Goal: Transaction & Acquisition: Purchase product/service

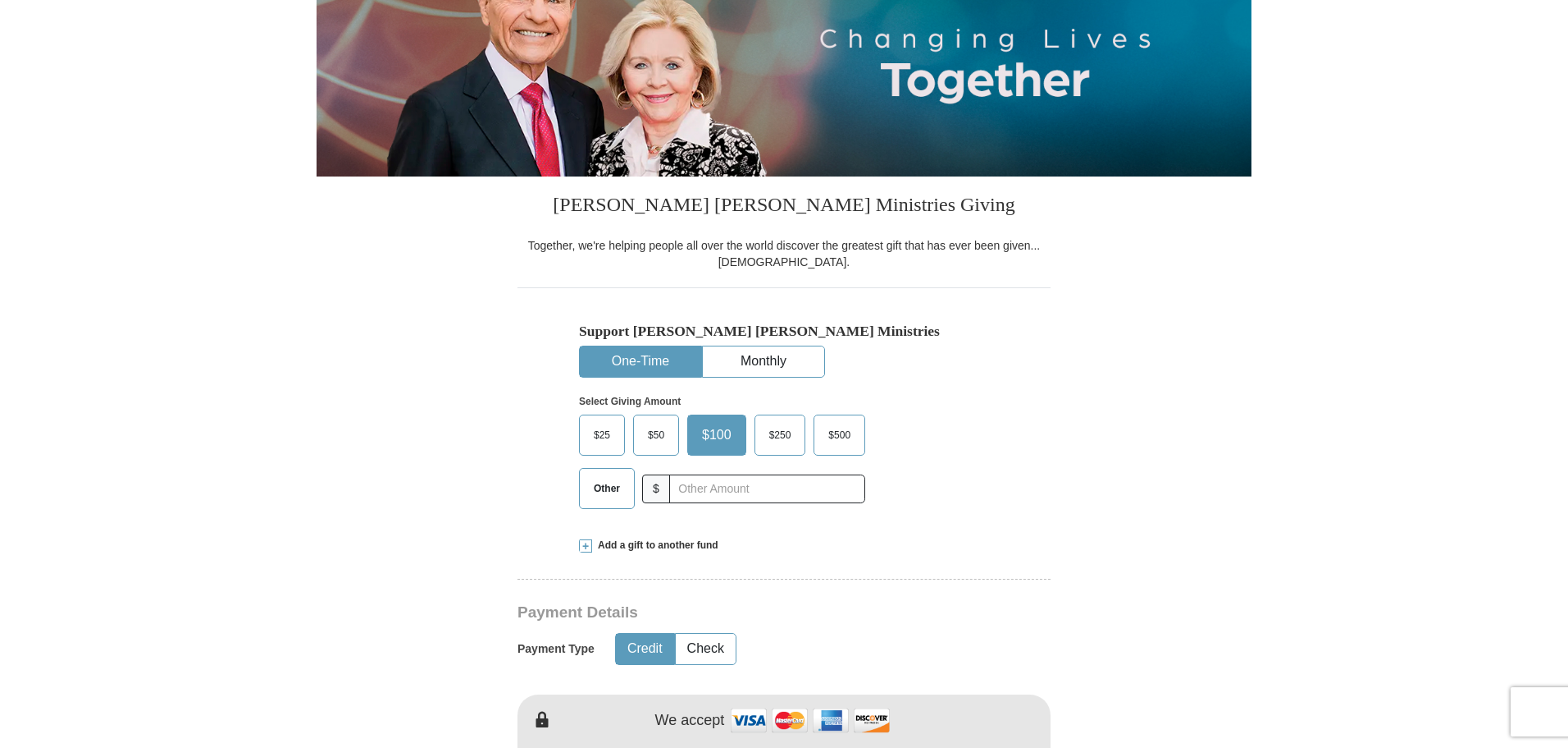
scroll to position [246, 0]
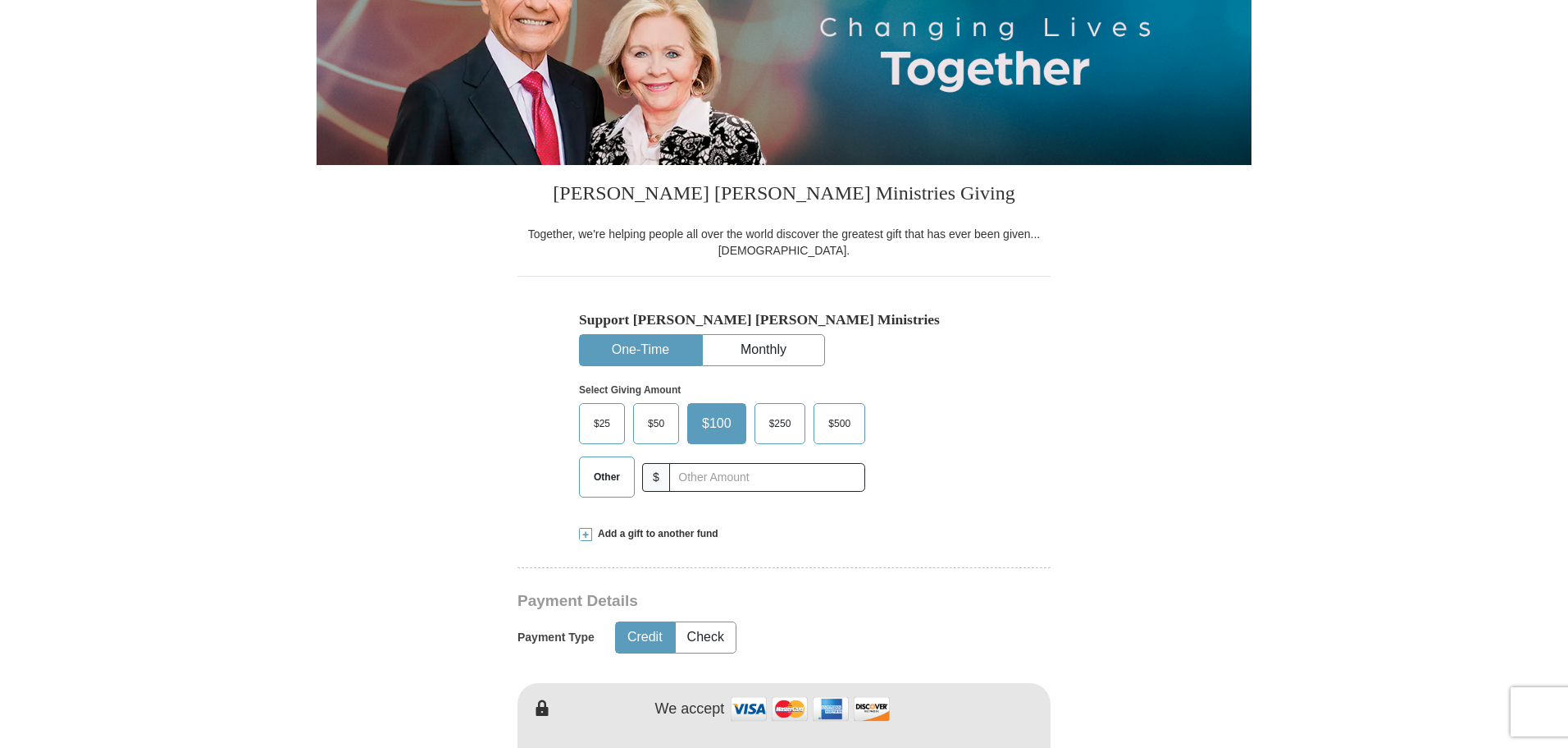
click at [609, 476] on span "Other" at bounding box center [606, 477] width 42 height 25
click at [0, 0] on input "Other" at bounding box center [0, 0] width 0 height 0
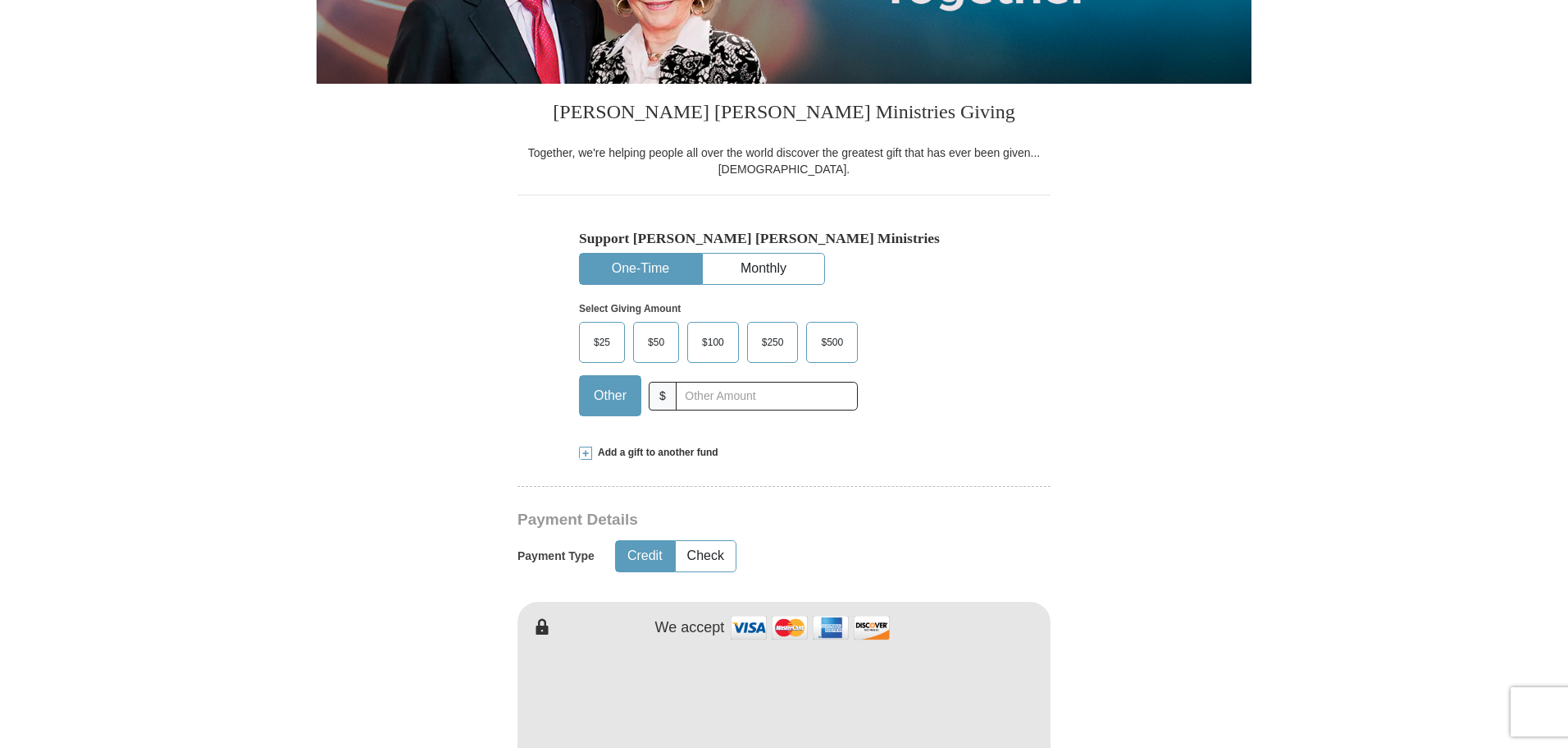
scroll to position [329, 0]
click at [715, 400] on input "text" at bounding box center [767, 395] width 182 height 28
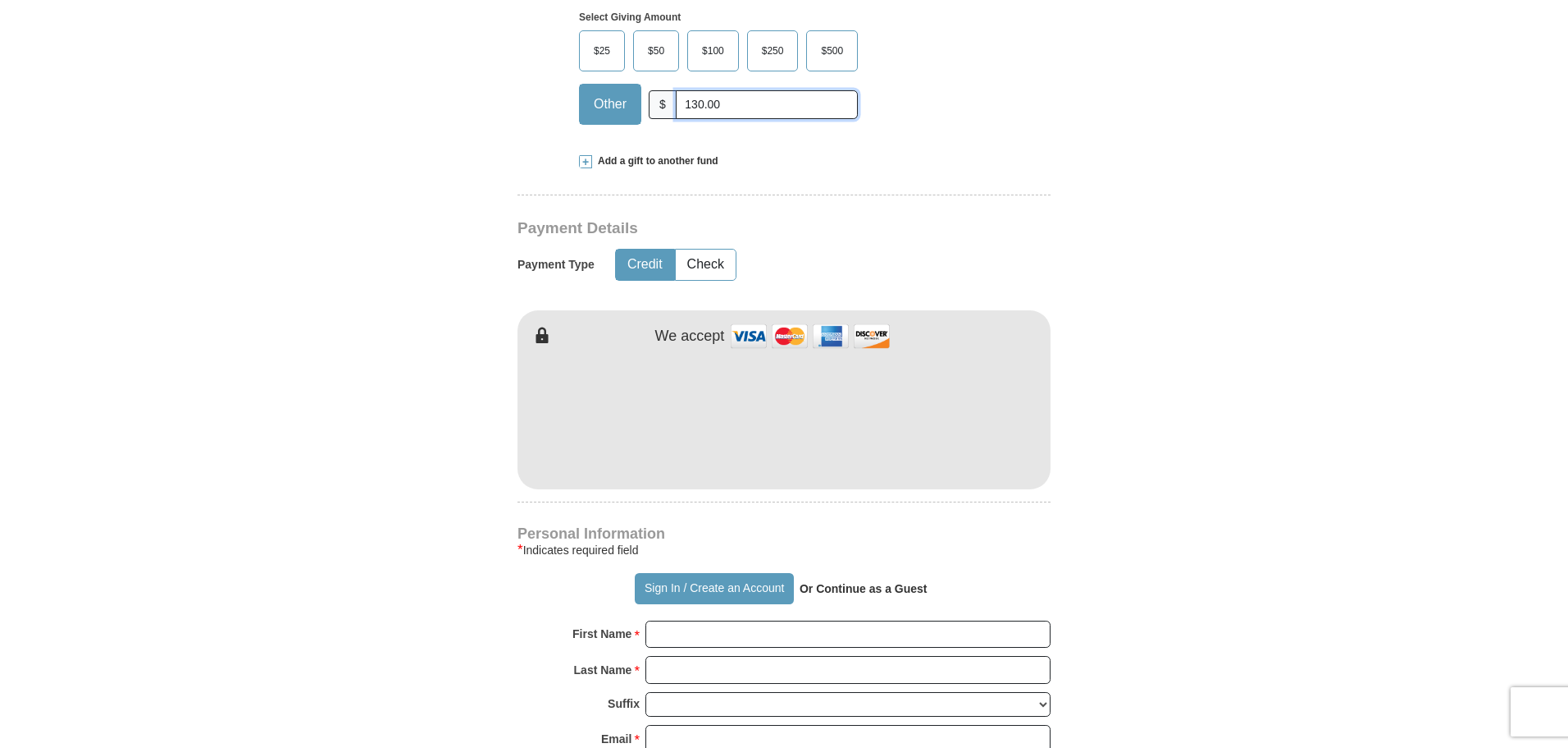
scroll to position [739, 0]
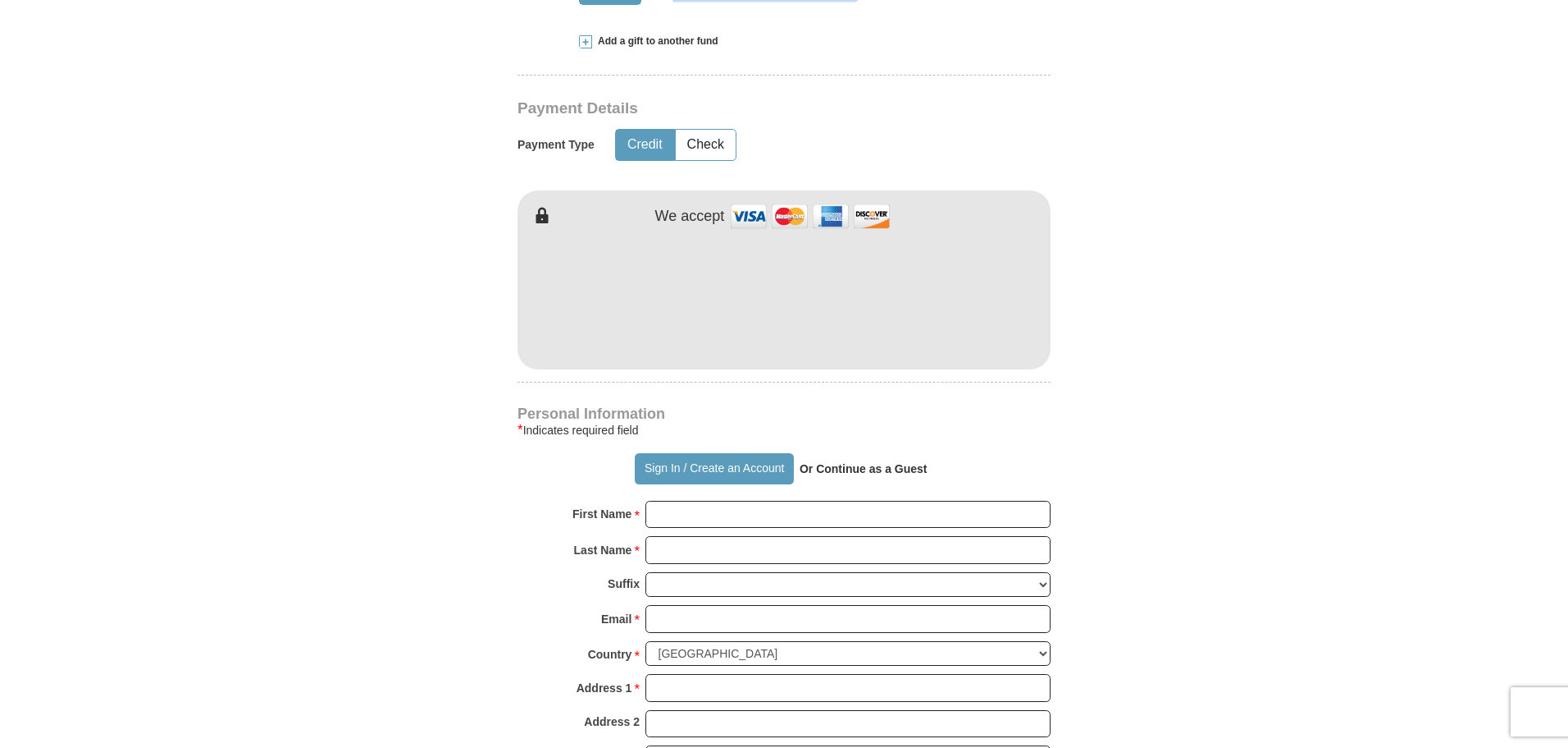
type input "130.00"
click at [692, 512] on input "First Name *" at bounding box center [848, 515] width 405 height 28
type input "[PERSON_NAME]"
type input "Bell"
type input "v"
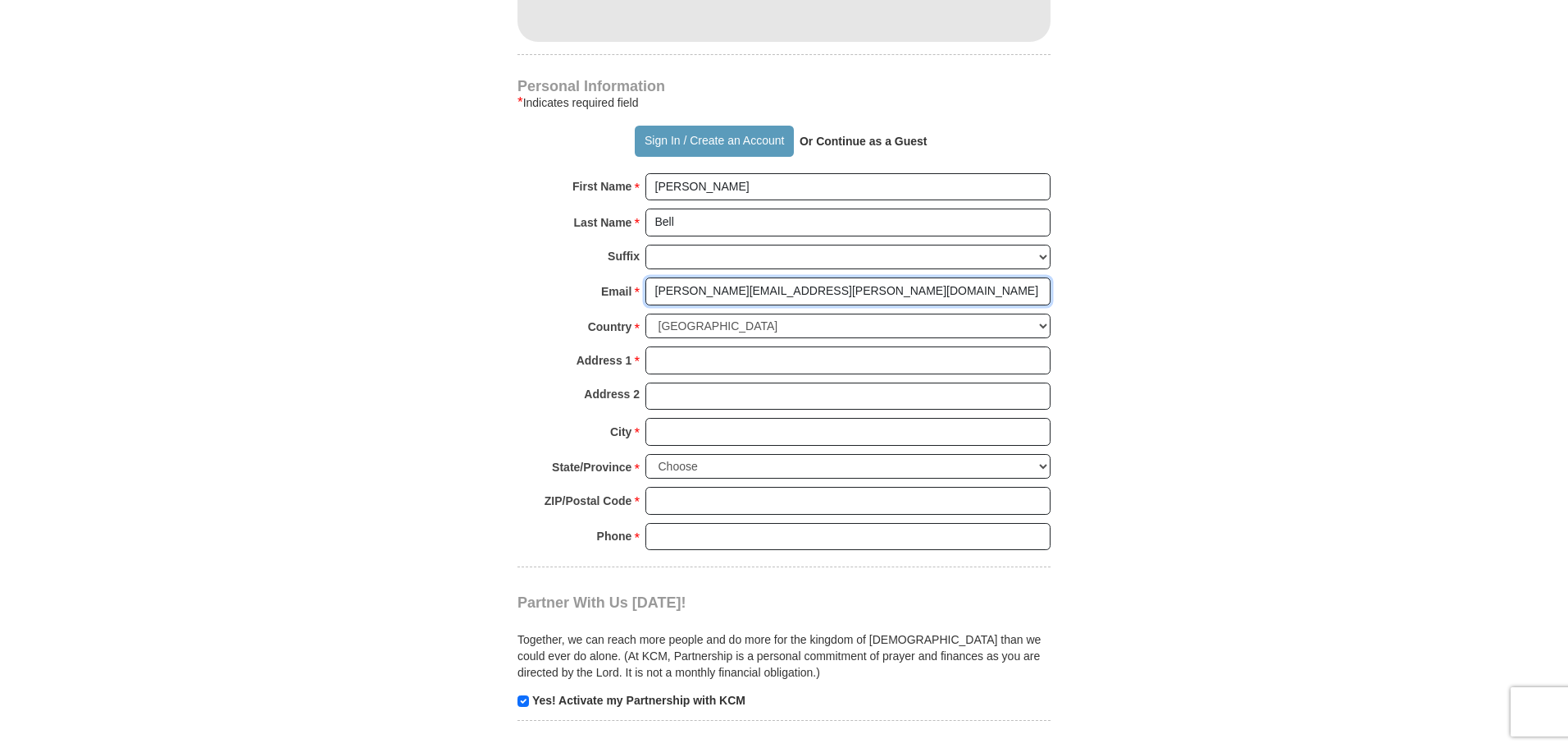
scroll to position [1067, 0]
type input "[PERSON_NAME][EMAIL_ADDRESS][PERSON_NAME][DOMAIN_NAME]"
click at [669, 364] on input "Address 1 *" at bounding box center [848, 360] width 405 height 28
type input "957 Cayuga Rd"
type input "[GEOGRAPHIC_DATA]"
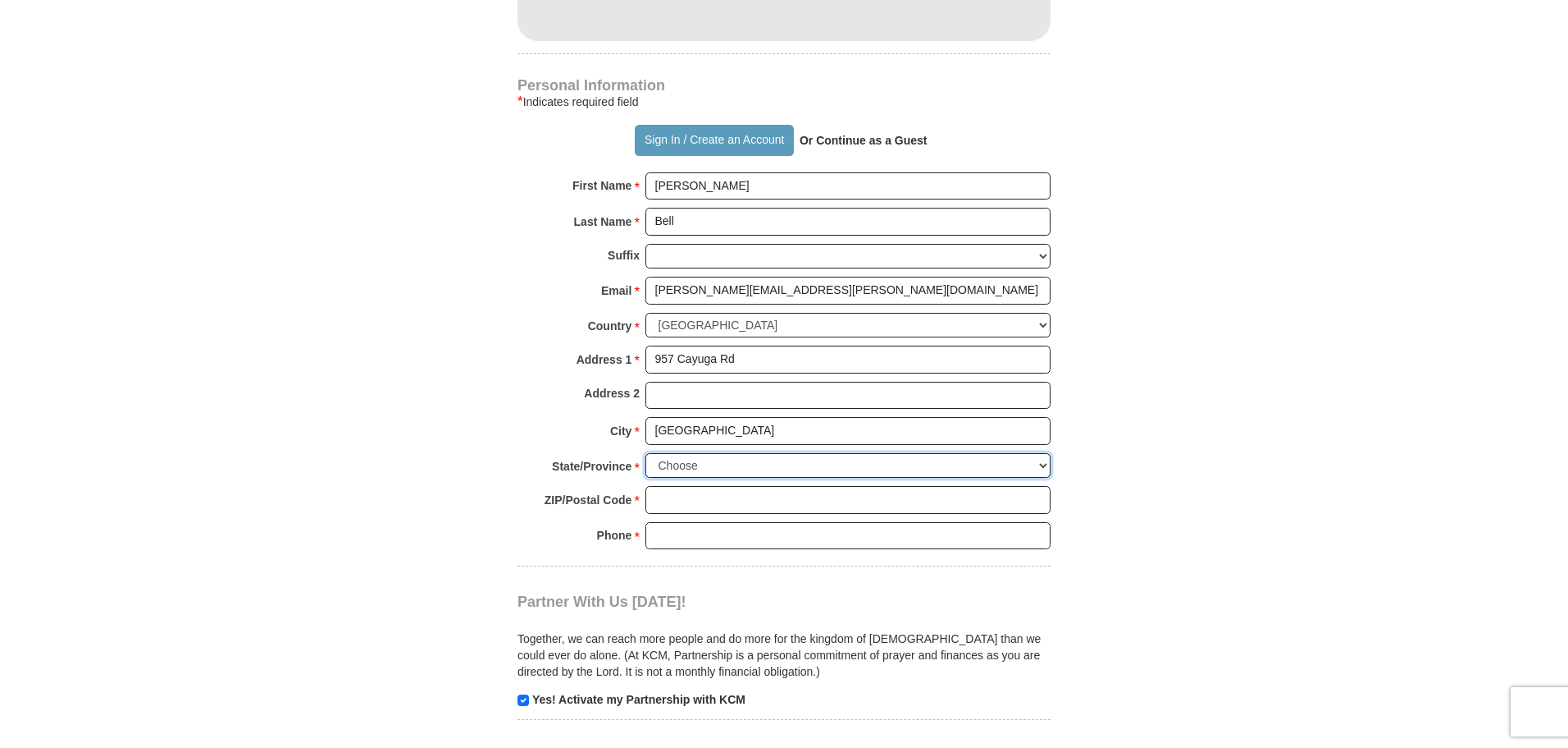
click at [1048, 466] on select "Choose [US_STATE] [US_STATE] [US_STATE] [US_STATE] [US_STATE] Armed Forces Amer…" at bounding box center [848, 466] width 405 height 26
select select "NY"
click at [646, 453] on select "Choose [US_STATE] [US_STATE] [US_STATE] [US_STATE] [US_STATE] Armed Forces Amer…" at bounding box center [848, 466] width 405 height 26
click at [699, 501] on input "ZIP/Postal Code *" at bounding box center [848, 500] width 405 height 28
type input "11552"
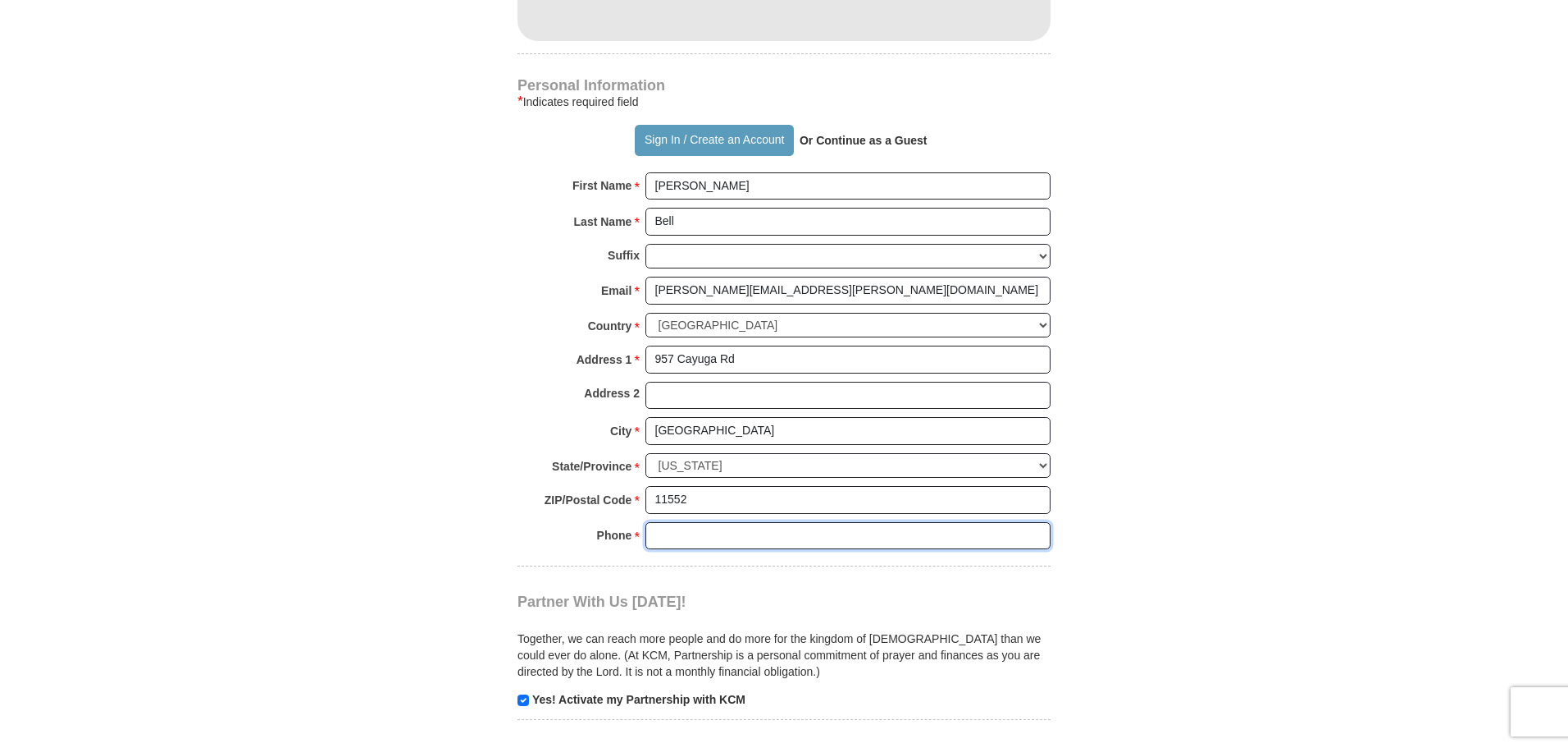
click at [674, 541] on input "Phone * *" at bounding box center [848, 536] width 405 height 28
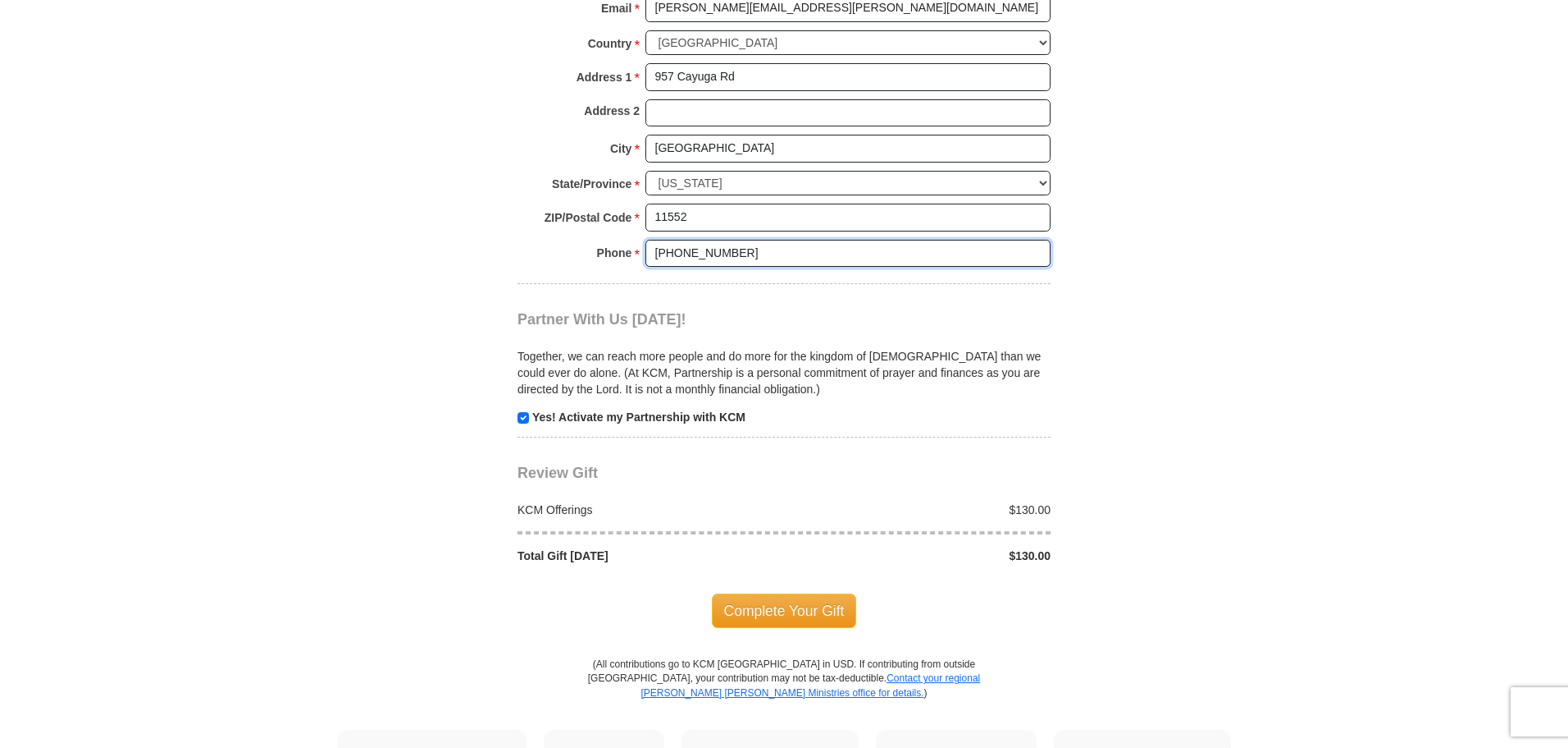
scroll to position [1477, 0]
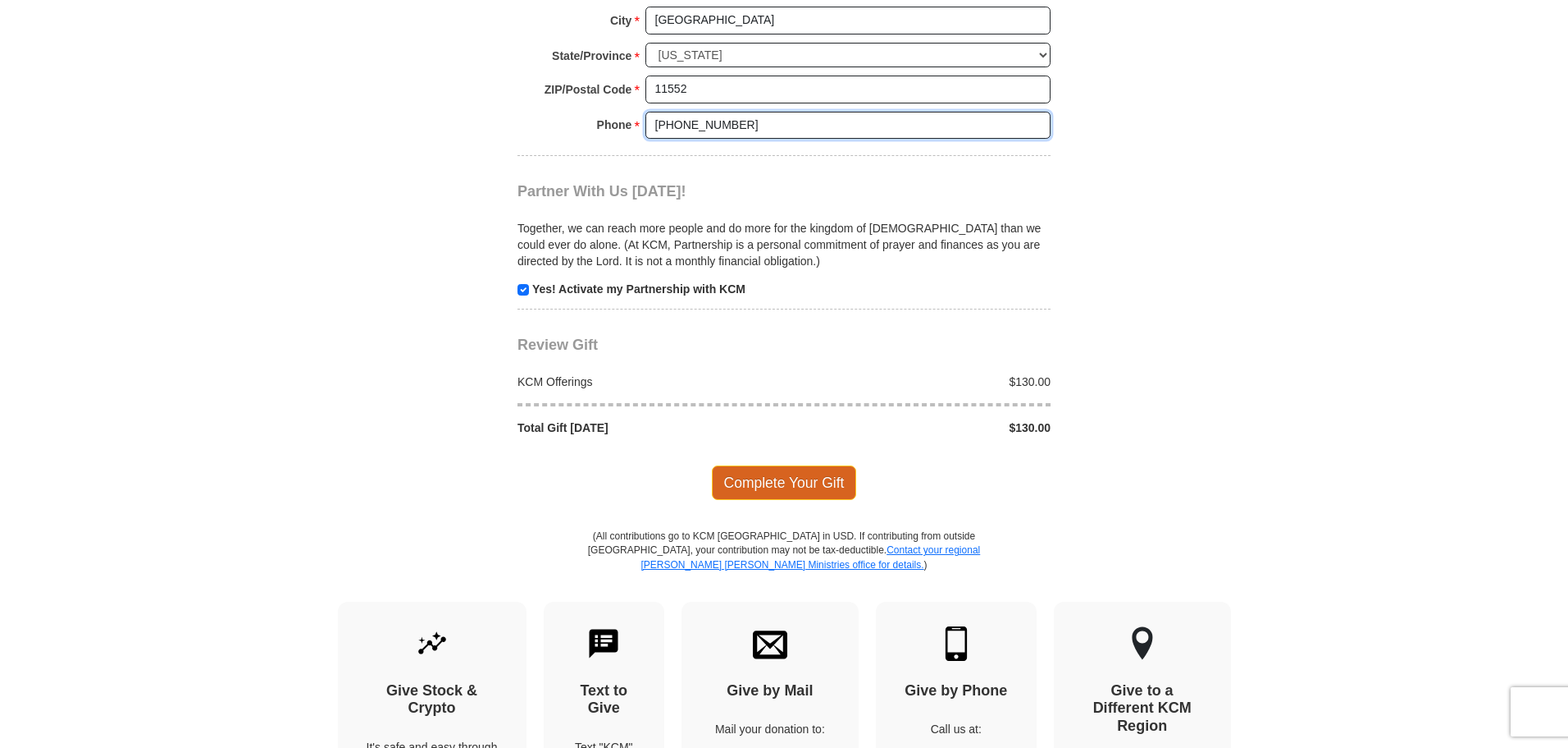
type input "[PHONE_NUMBER]"
click at [782, 485] on span "Complete Your Gift" at bounding box center [784, 483] width 145 height 34
